Goal: Information Seeking & Learning: Learn about a topic

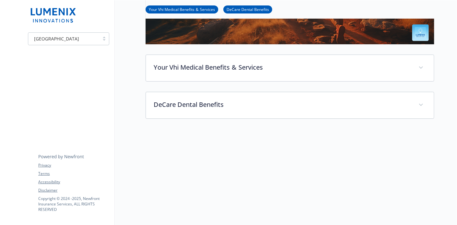
scroll to position [133, 0]
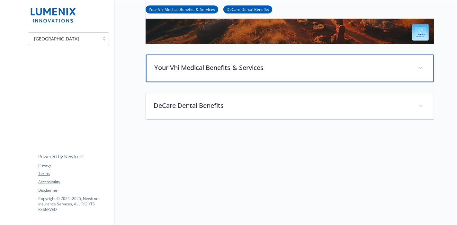
click at [423, 67] on icon at bounding box center [421, 68] width 4 height 2
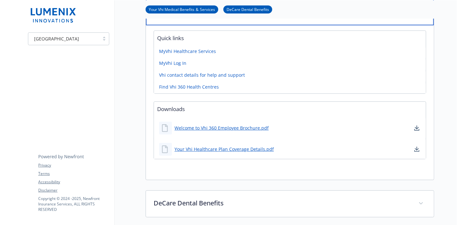
scroll to position [190, 0]
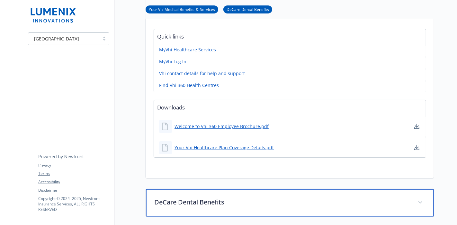
click at [420, 200] on span at bounding box center [421, 203] width 10 height 10
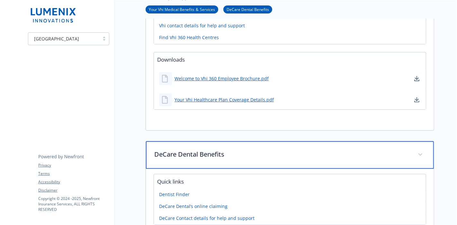
scroll to position [238, 0]
